Goal: Task Accomplishment & Management: Manage account settings

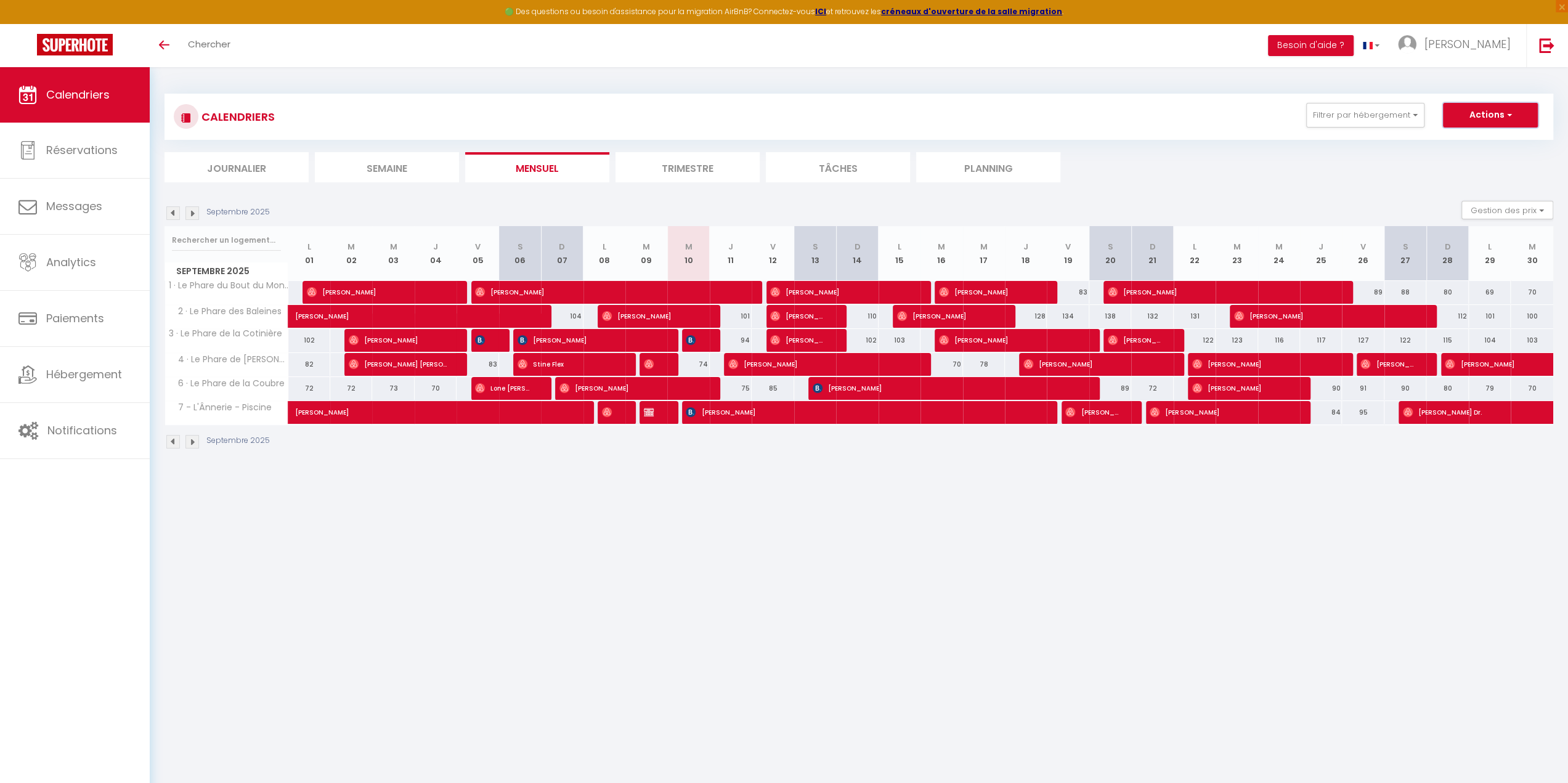
click at [1468, 120] on button "Actions" at bounding box center [1490, 115] width 95 height 25
click at [1360, 184] on div "CALENDRIERS Filtrer par hébergement Nom Propre 1 · Le Phare du Bout du Monde 2 …" at bounding box center [858, 271] width 1389 height 380
click at [1491, 203] on button "Gestion des prix" at bounding box center [1507, 210] width 92 height 18
click at [1484, 251] on input "Nb Nuits minimum" at bounding box center [1497, 249] width 111 height 13
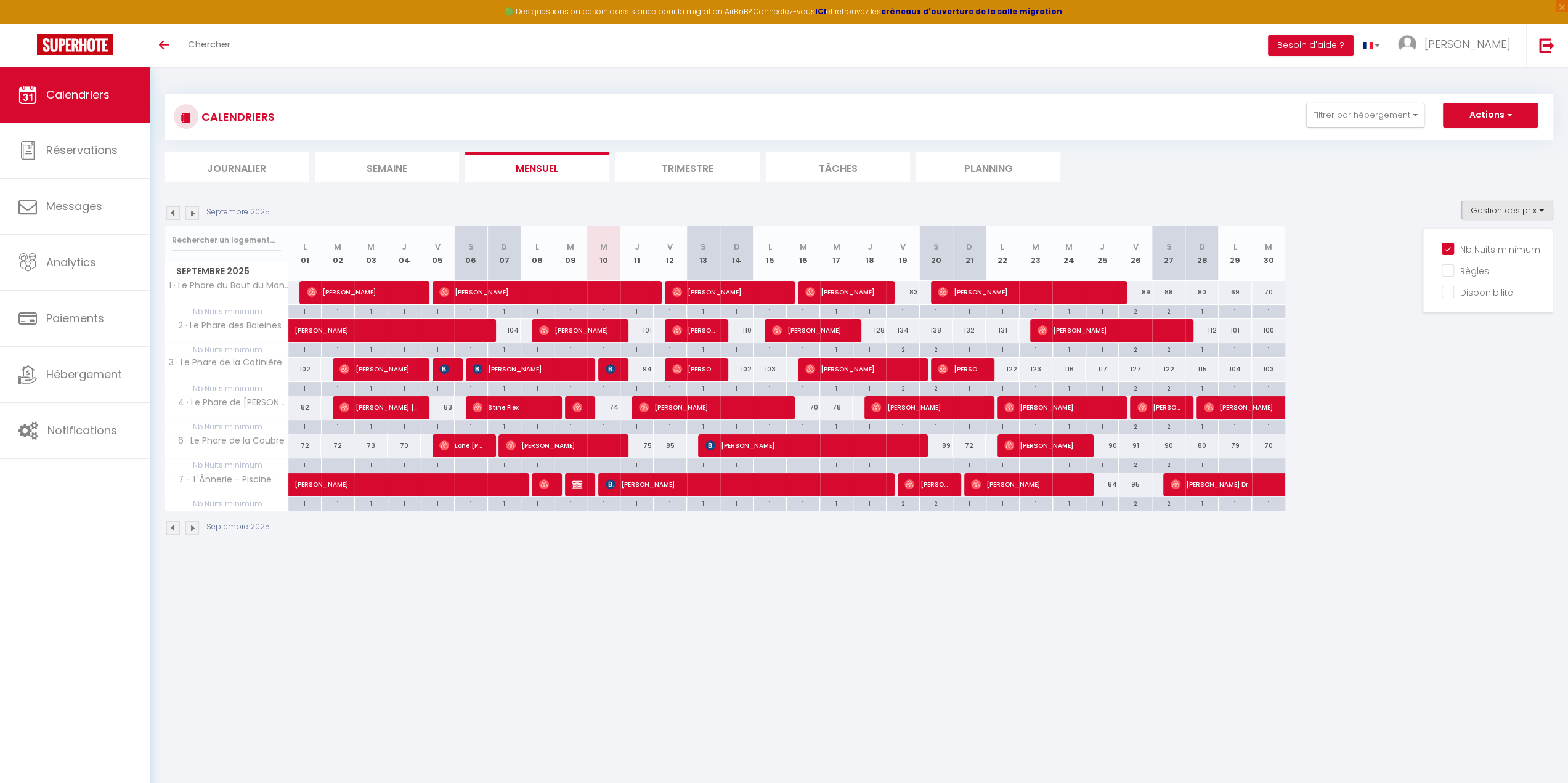
click at [1182, 155] on ul "Journalier [GEOGRAPHIC_DATA] Mensuel Trimestre Tâches Planning" at bounding box center [858, 167] width 1389 height 30
click at [1486, 209] on button "Gestion des prix" at bounding box center [1507, 210] width 92 height 18
click at [1482, 247] on input "Nb Nuits minimum" at bounding box center [1497, 249] width 111 height 13
checkbox input "false"
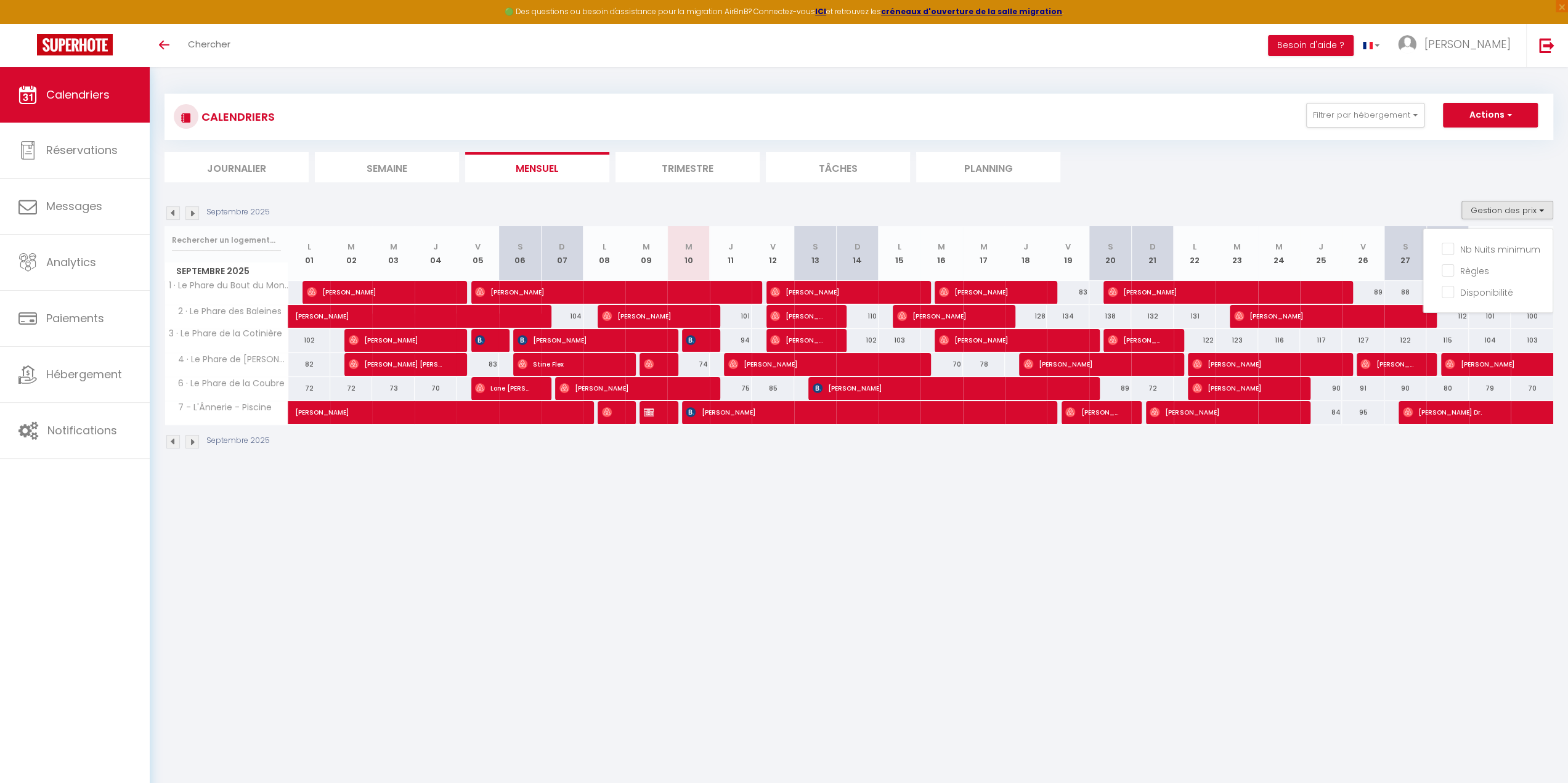
click at [1294, 172] on ul "Journalier [GEOGRAPHIC_DATA] Mensuel Trimestre Tâches Planning" at bounding box center [858, 167] width 1389 height 30
